Goal: Information Seeking & Learning: Learn about a topic

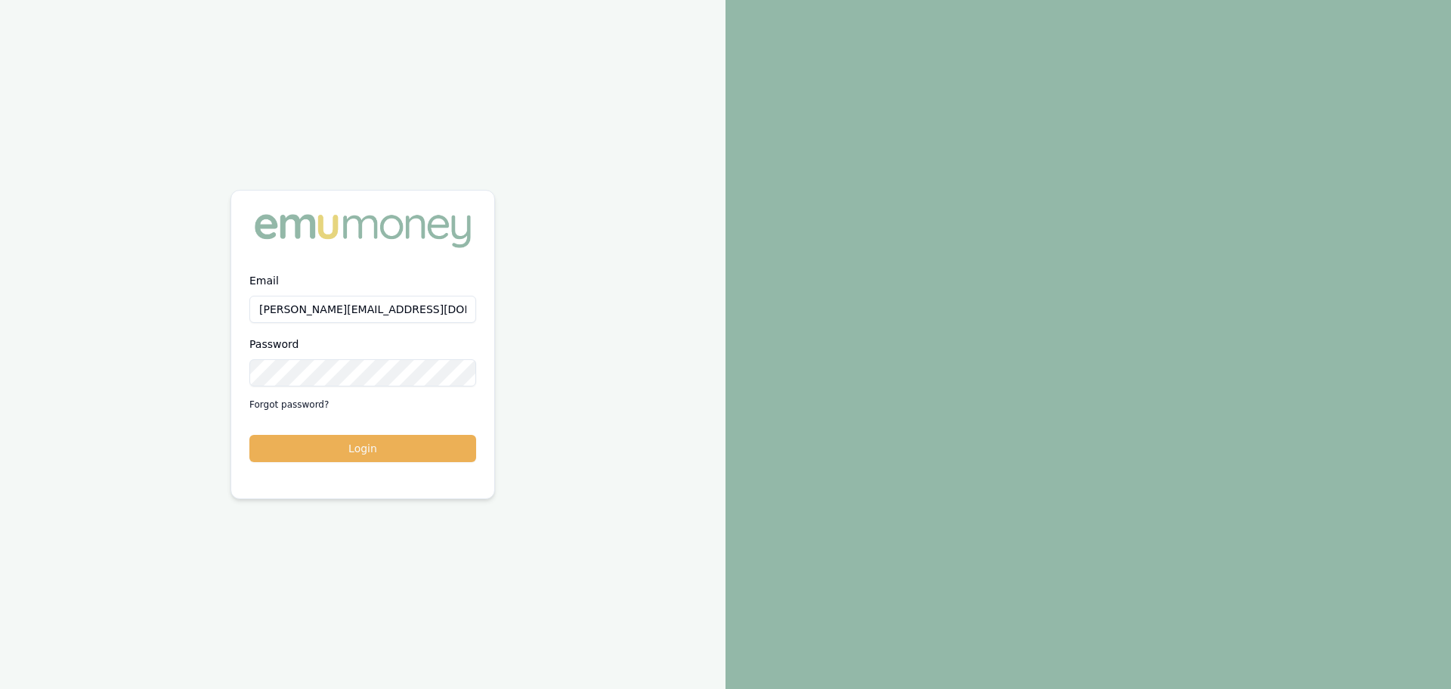
type input "erin.shield@emumoney.com.au"
click at [359, 452] on button "Login" at bounding box center [362, 448] width 227 height 27
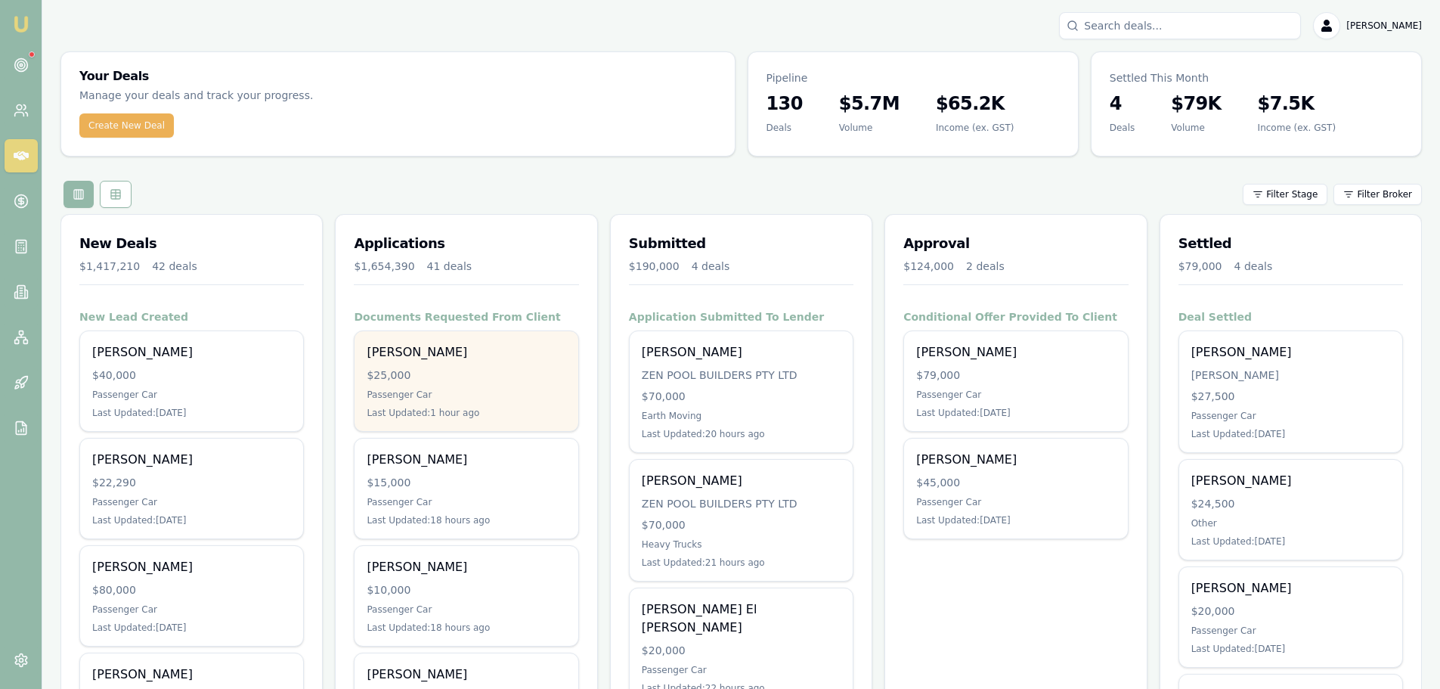
click at [512, 376] on div "$25,000" at bounding box center [466, 374] width 199 height 15
